Goal: Navigation & Orientation: Find specific page/section

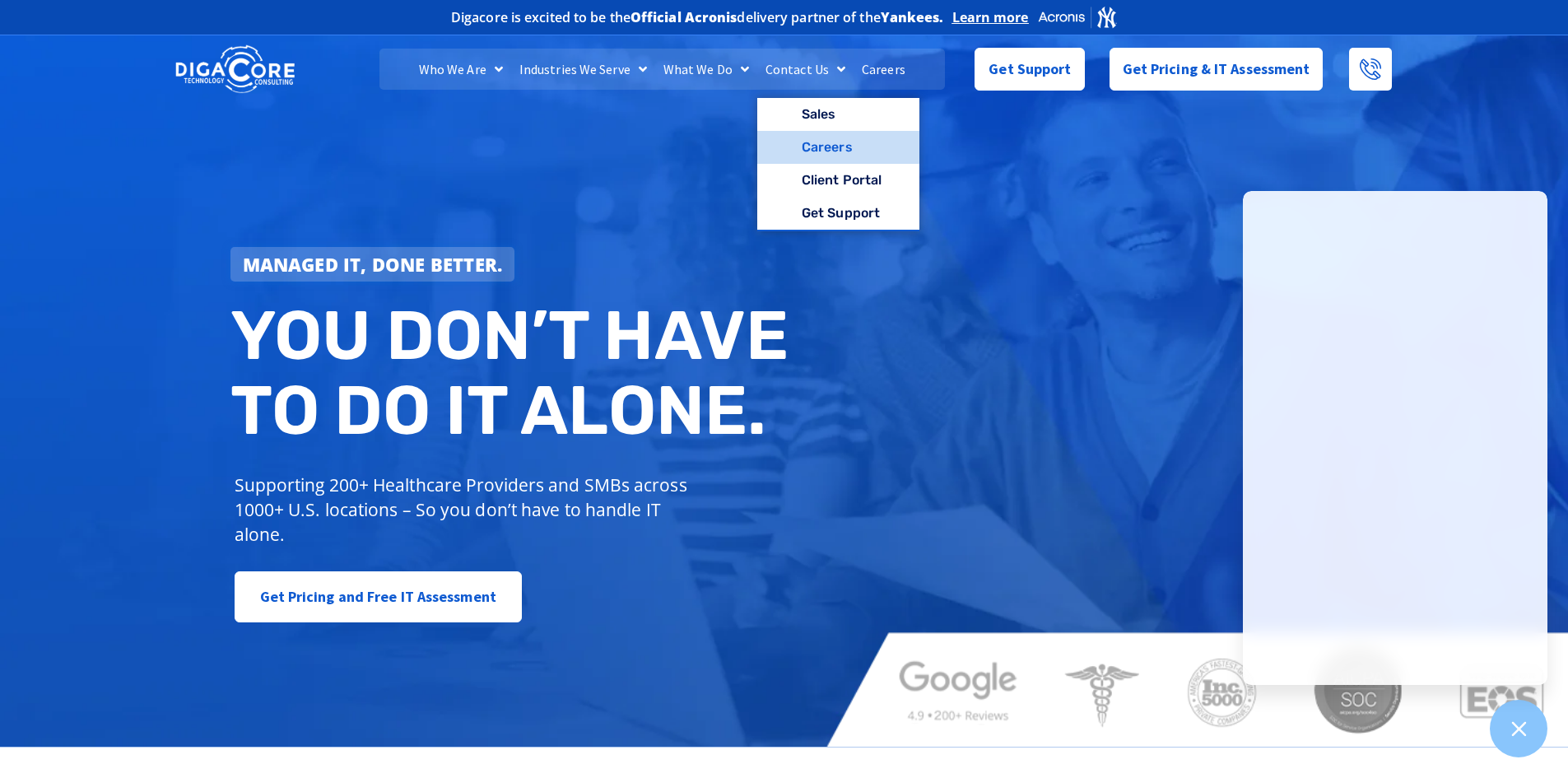
click at [810, 142] on link "Careers" at bounding box center [838, 147] width 162 height 33
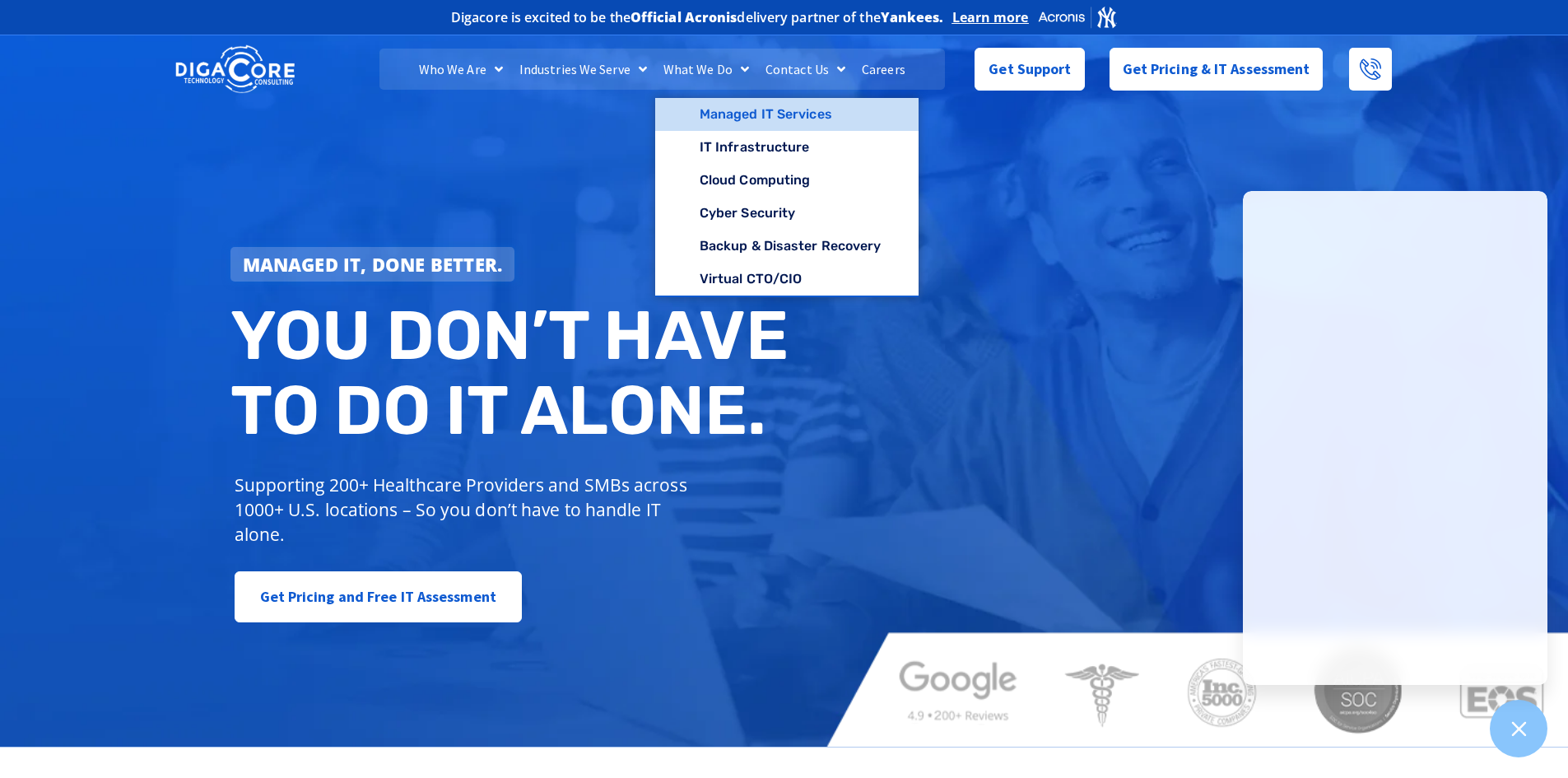
click at [729, 112] on link "Managed IT Services" at bounding box center [787, 114] width 264 height 33
